Goal: Information Seeking & Learning: Compare options

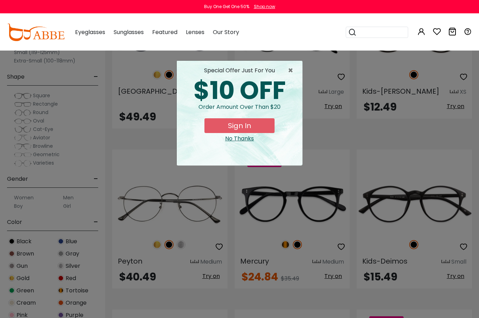
scroll to position [900, 0]
click at [296, 74] on span "×" at bounding box center [292, 70] width 9 height 8
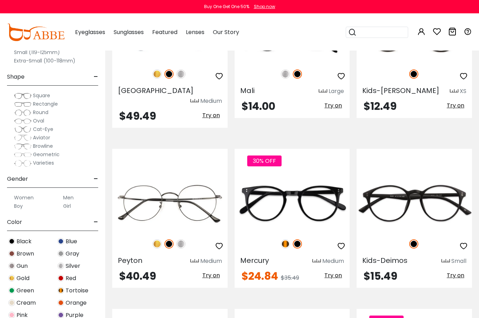
click at [0, 0] on img at bounding box center [0, 0] width 0 height 0
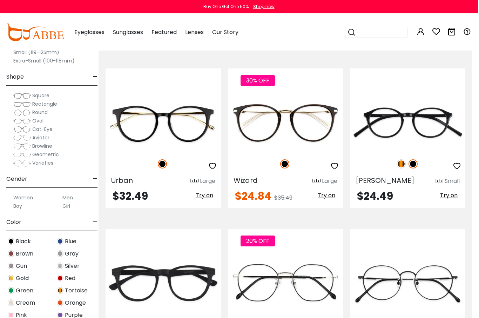
scroll to position [1301, 6]
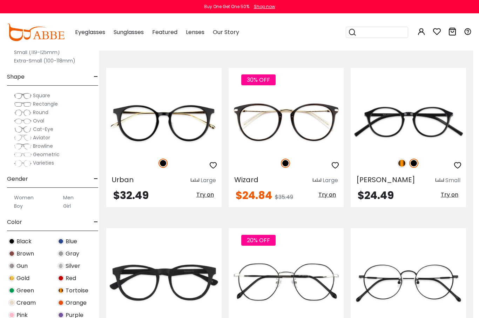
click at [0, 0] on img at bounding box center [0, 0] width 0 height 0
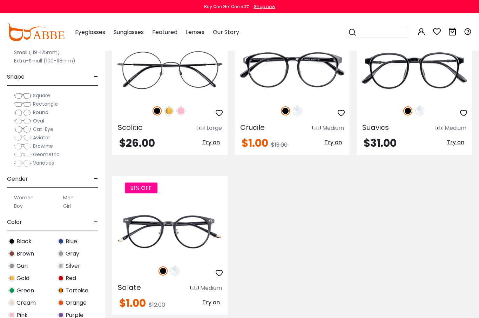
scroll to position [1870, 0]
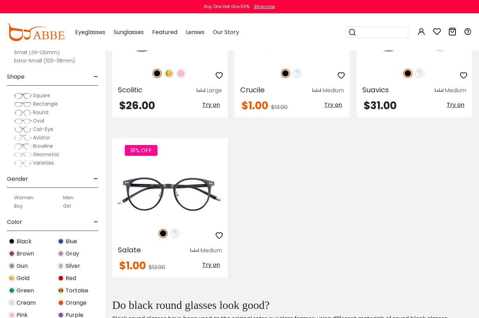
click at [0, 0] on img at bounding box center [0, 0] width 0 height 0
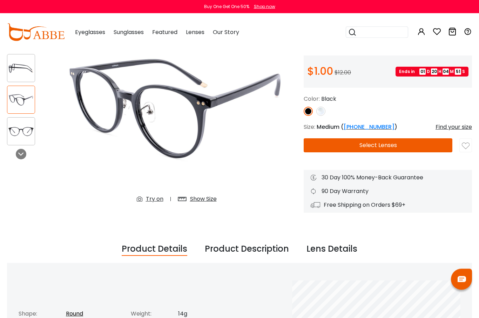
scroll to position [72, 0]
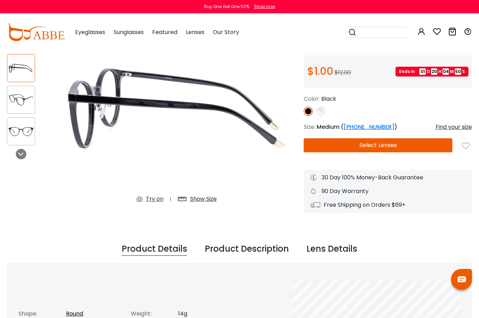
click at [100, 98] on img at bounding box center [176, 108] width 240 height 200
click at [57, 84] on img at bounding box center [176, 108] width 240 height 200
click at [23, 119] on div at bounding box center [21, 131] width 28 height 28
click at [16, 94] on img at bounding box center [20, 100] width 27 height 14
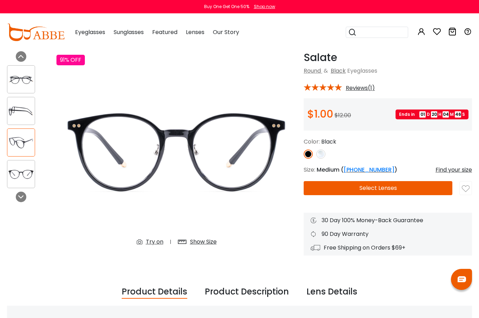
scroll to position [28, 0]
